Goal: Information Seeking & Learning: Learn about a topic

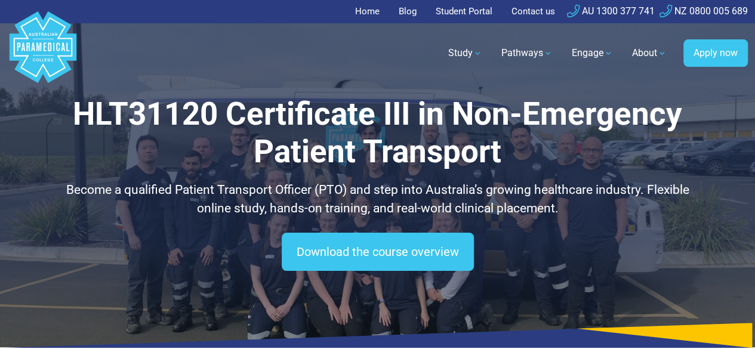
scroll to position [18, 0]
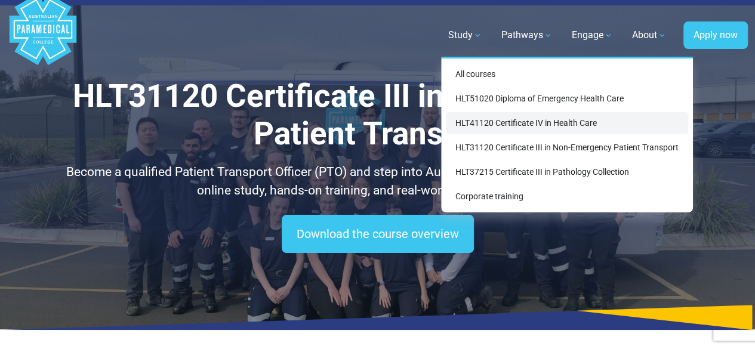
click at [494, 120] on link "HLT41120 Certificate IV in Health Care" at bounding box center [567, 123] width 242 height 22
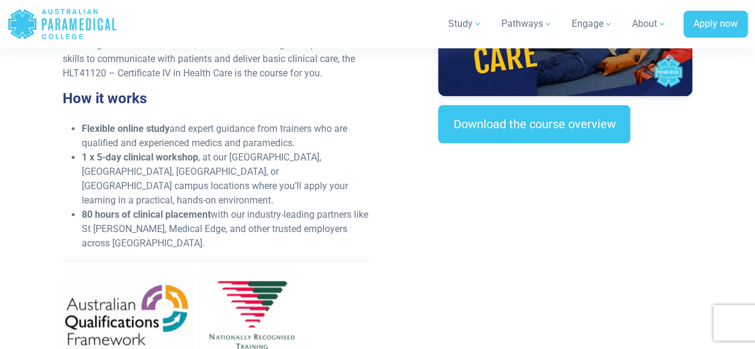
scroll to position [457, 0]
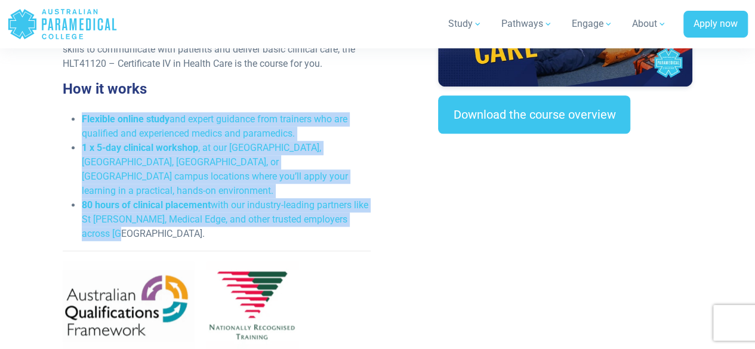
drag, startPoint x: 79, startPoint y: 119, endPoint x: 288, endPoint y: 219, distance: 231.8
click at [288, 219] on ul "Flexible online study and expert guidance from trainers who are qualified and e…" at bounding box center [216, 176] width 307 height 129
click at [294, 217] on li "80 hours of clinical placement with our industry-leading partners like [GEOGRAP…" at bounding box center [226, 219] width 288 height 43
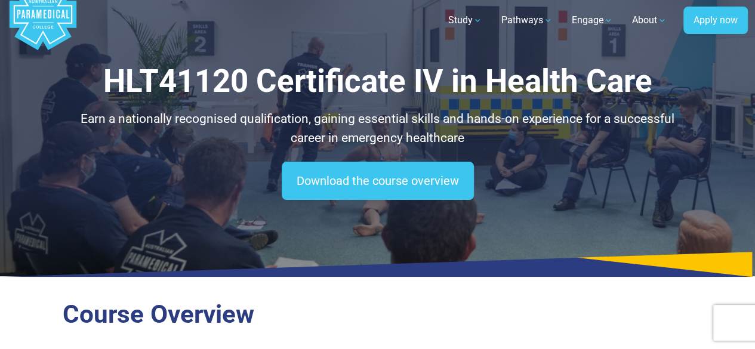
scroll to position [0, 0]
